Goal: Task Accomplishment & Management: Manage account settings

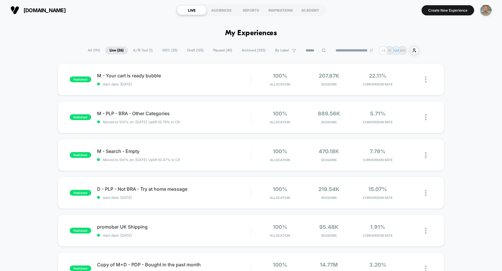
click at [484, 6] on img "button" at bounding box center [485, 10] width 11 height 11
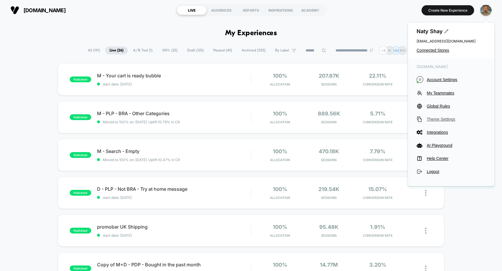
click at [446, 119] on span "Theme Settings" at bounding box center [456, 119] width 59 height 5
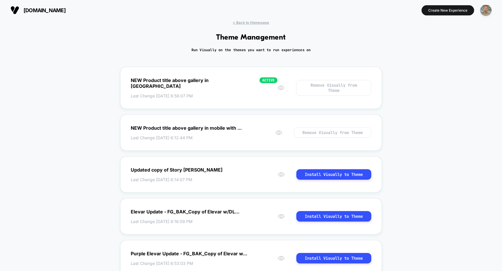
click at [490, 15] on div "button" at bounding box center [485, 10] width 11 height 11
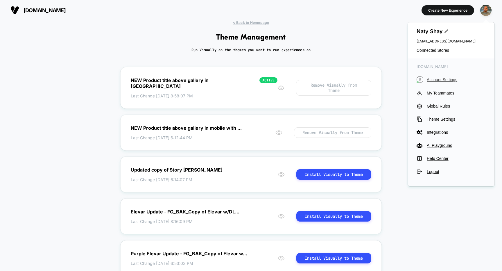
click at [441, 80] on span "Account Settings" at bounding box center [456, 79] width 59 height 5
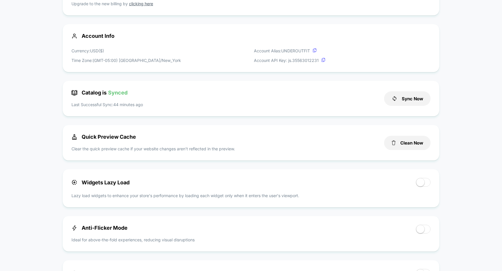
scroll to position [120, 0]
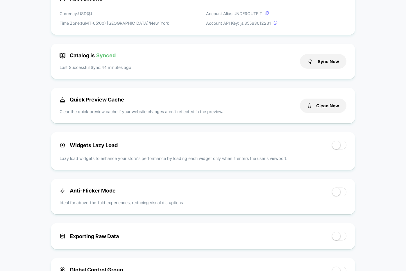
click at [34, 168] on div "< Back to Homepage [DOMAIN_NAME] Account Settings Your subscription is Active S…" at bounding box center [203, 230] width 406 height 661
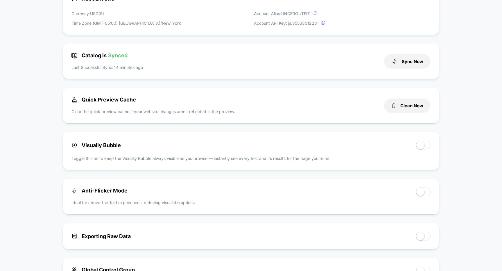
scroll to position [0, 0]
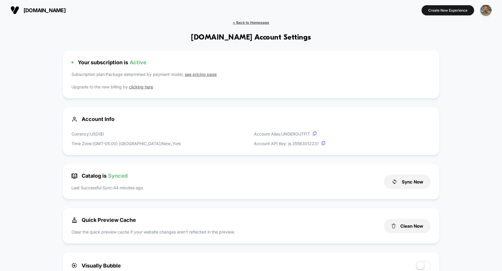
click at [257, 23] on span "< Back to Homepage" at bounding box center [251, 22] width 36 height 4
